Goal: Find specific page/section: Find specific page/section

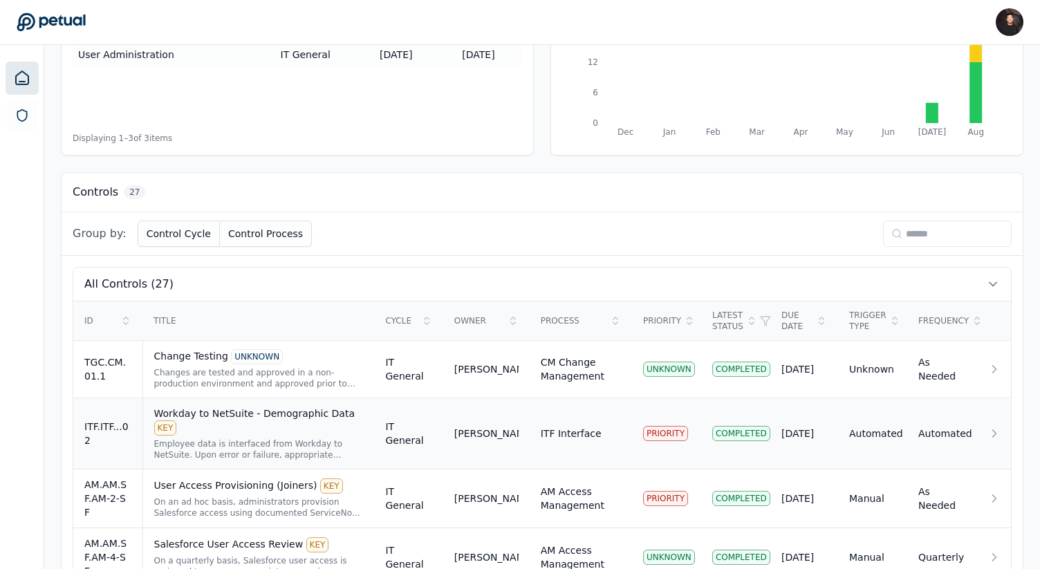
scroll to position [280, 0]
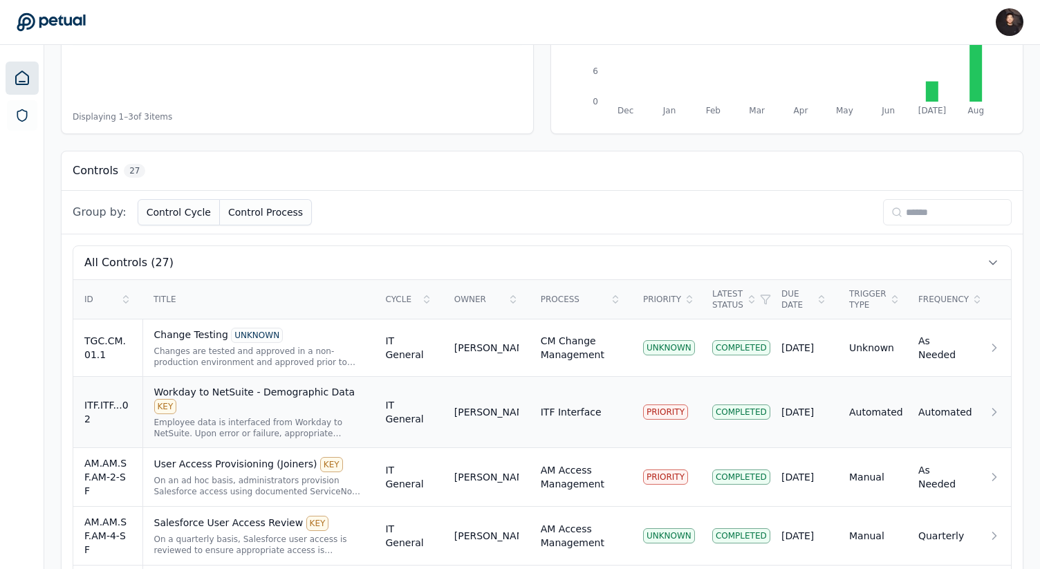
click at [306, 417] on div "Employee data is interfaced from Workday to NetSuite. Upon error or failure, ap…" at bounding box center [258, 428] width 209 height 22
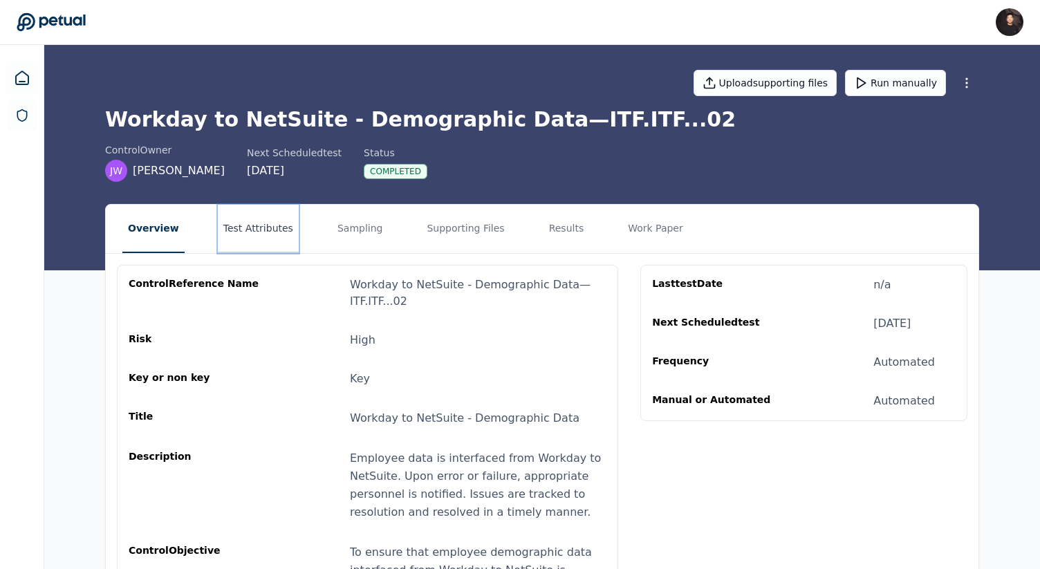
click at [272, 248] on button "Test Attributes" at bounding box center [258, 229] width 81 height 48
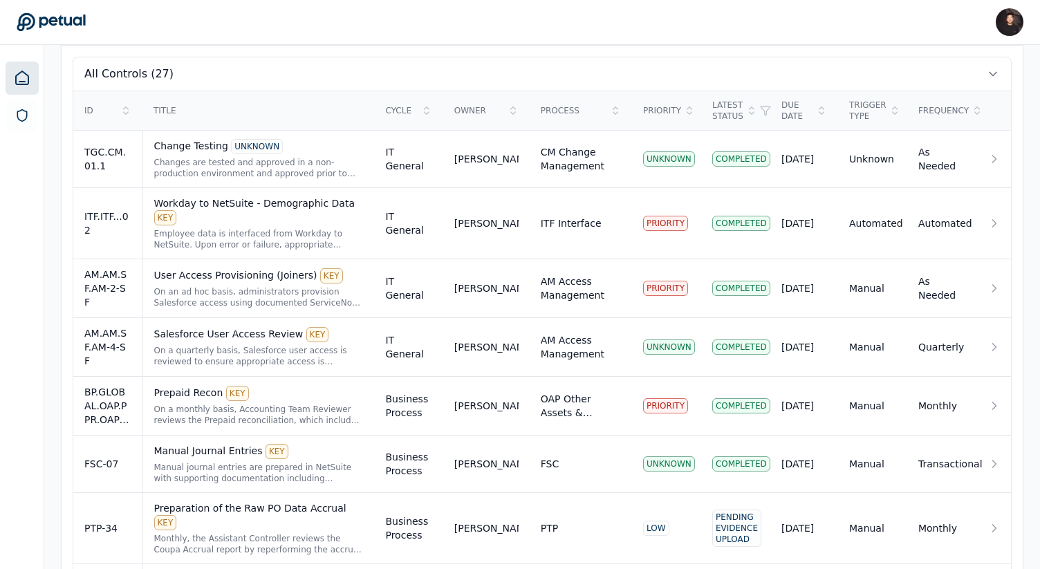
scroll to position [634, 0]
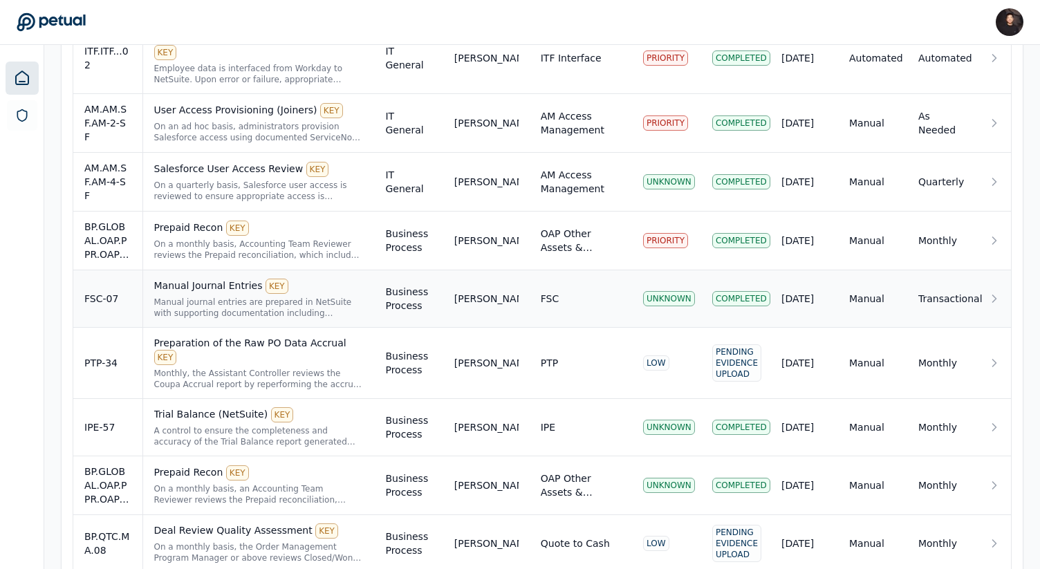
click at [391, 303] on td "Business Process" at bounding box center [408, 298] width 68 height 57
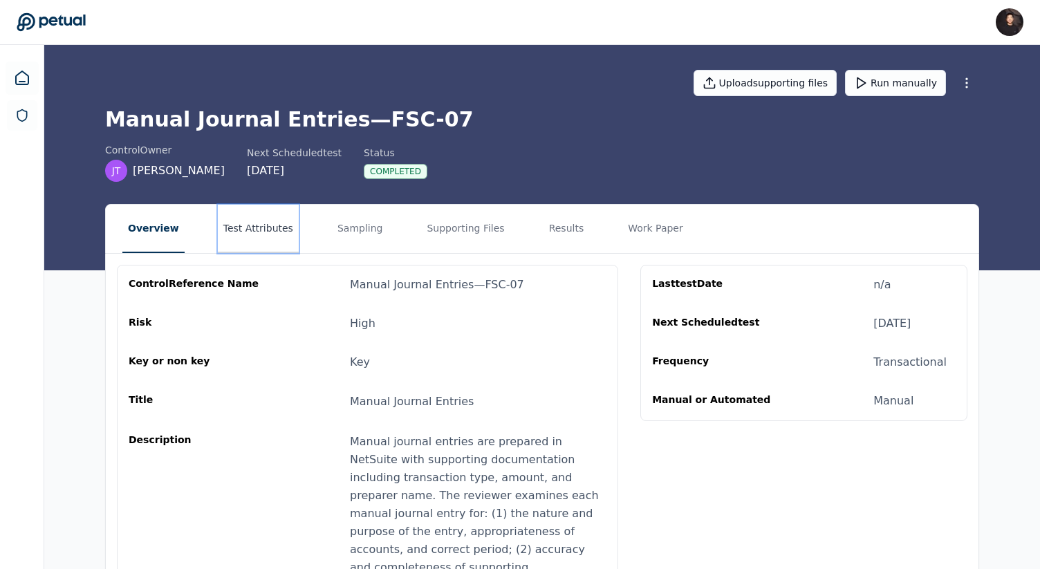
click at [256, 207] on button "Test Attributes" at bounding box center [258, 229] width 81 height 48
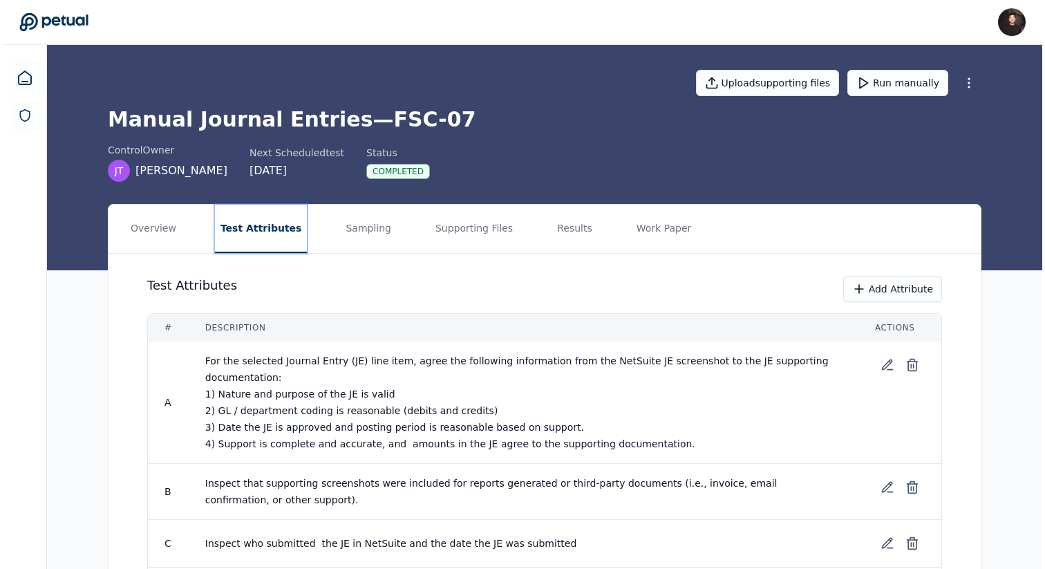
scroll to position [113, 0]
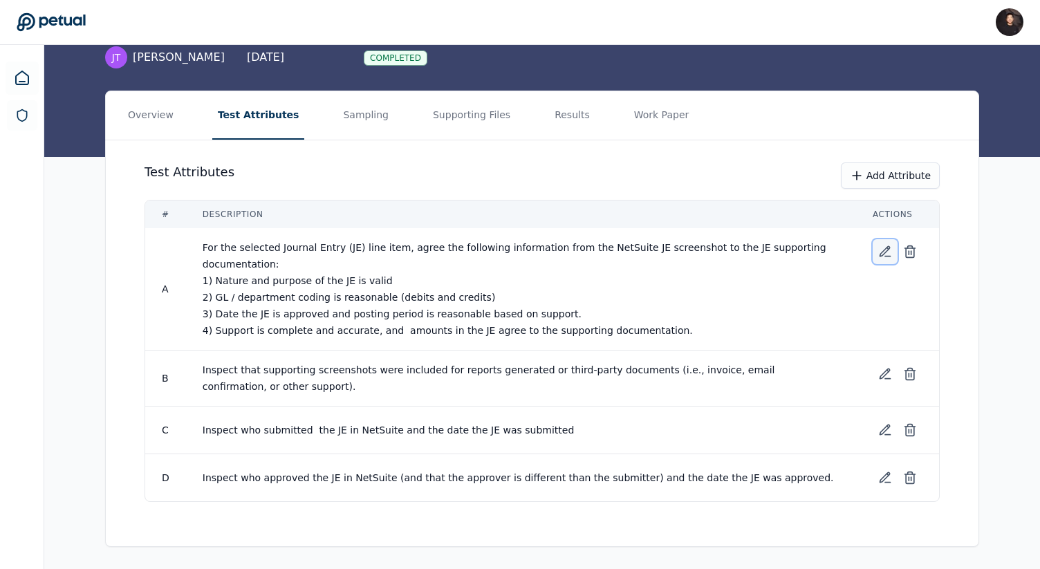
click at [883, 245] on icon at bounding box center [885, 252] width 14 height 14
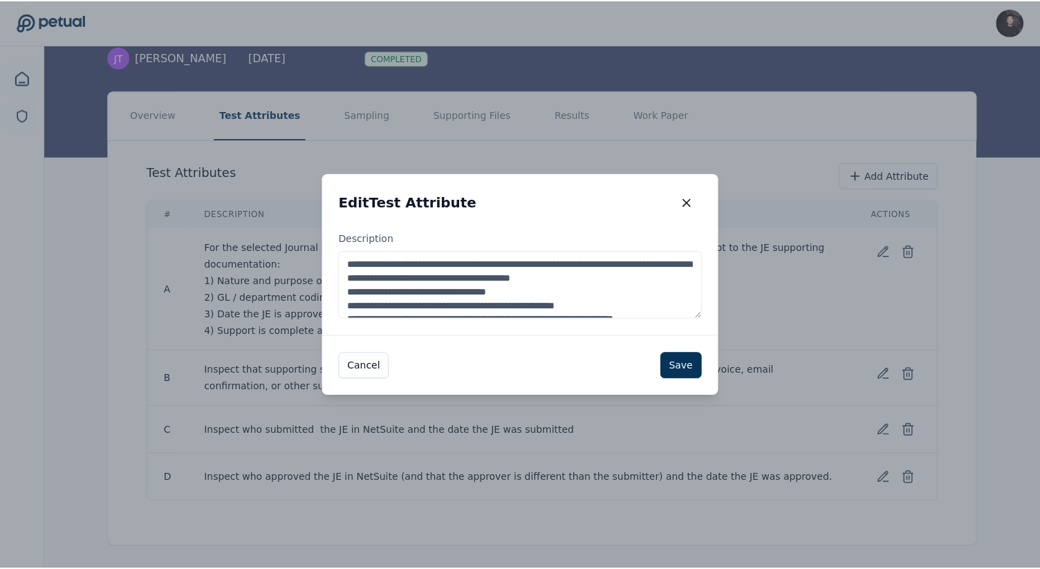
scroll to position [69, 0]
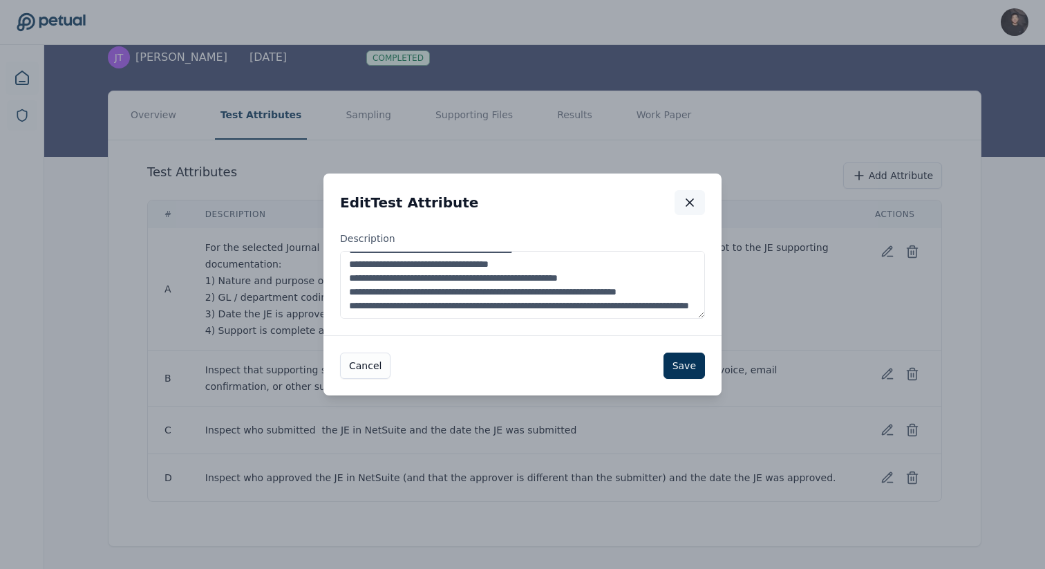
click at [688, 195] on button "button" at bounding box center [690, 202] width 30 height 25
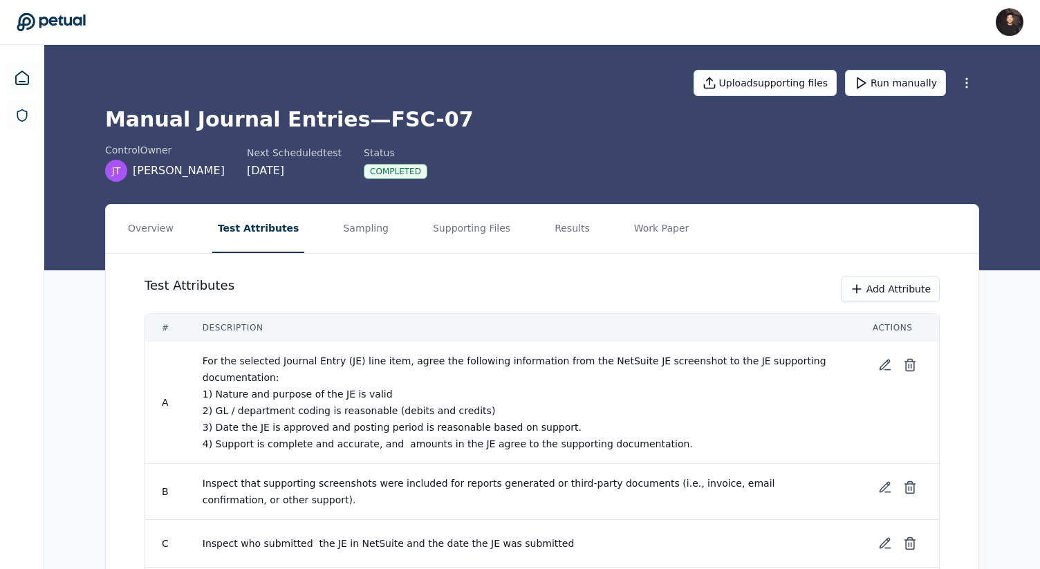
scroll to position [113, 0]
